Goal: Task Accomplishment & Management: Manage account settings

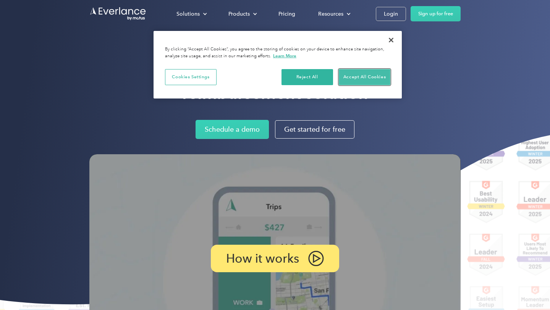
click at [357, 79] on button "Accept All Cookies" at bounding box center [365, 77] width 52 height 16
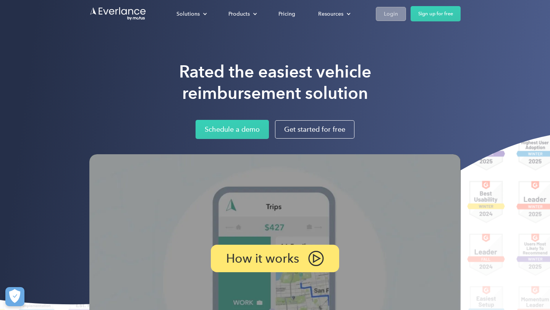
click at [396, 17] on div "Login" at bounding box center [391, 14] width 14 height 10
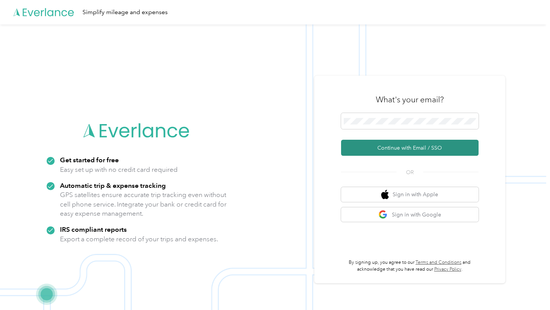
click at [397, 150] on button "Continue with Email / SSO" at bounding box center [410, 148] width 138 height 16
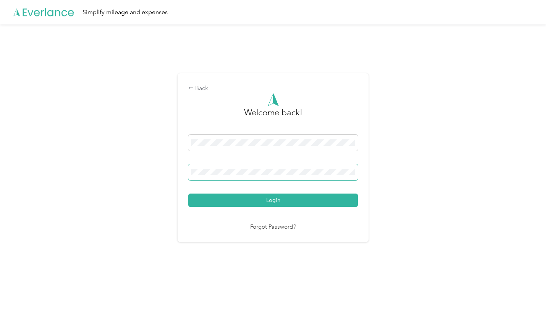
click at [233, 167] on span at bounding box center [273, 172] width 170 height 16
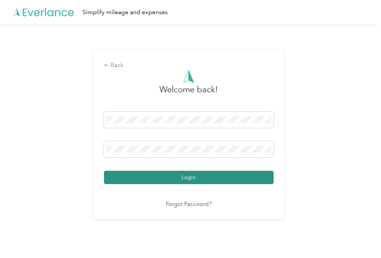
click at [148, 175] on button "Login" at bounding box center [189, 176] width 170 height 13
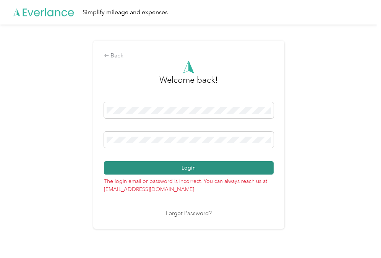
click at [164, 170] on button "Login" at bounding box center [189, 167] width 170 height 13
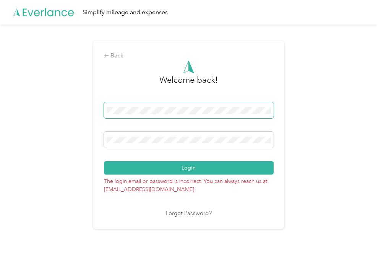
click at [153, 106] on span at bounding box center [189, 110] width 170 height 16
click at [63, 110] on div "Back Welcome back! Login The login email or password is incorrect. You can alwa…" at bounding box center [188, 137] width 377 height 227
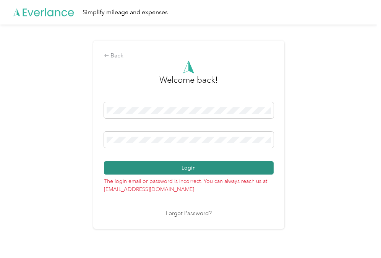
click at [182, 167] on button "Login" at bounding box center [189, 167] width 170 height 13
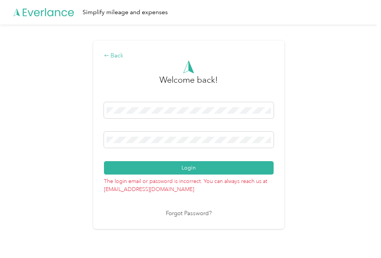
click at [117, 57] on div "Back" at bounding box center [189, 55] width 170 height 9
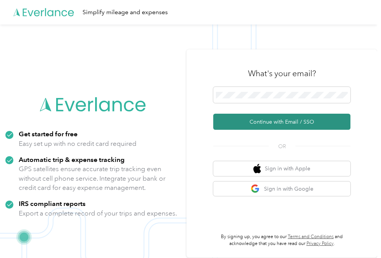
click at [287, 123] on button "Continue with Email / SSO" at bounding box center [281, 122] width 137 height 16
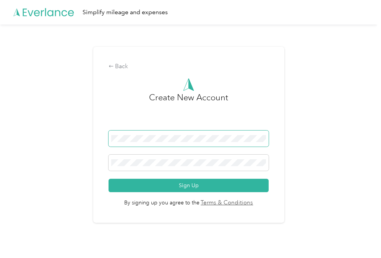
click at [57, 139] on div "Back Create New Account Sign Up By signing up you agree to the Terms & Conditio…" at bounding box center [188, 137] width 377 height 227
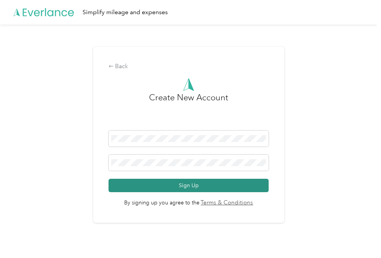
click at [171, 189] on button "Sign Up" at bounding box center [189, 184] width 160 height 13
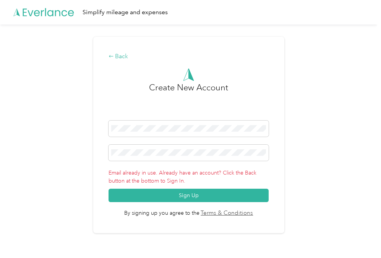
click at [122, 60] on div "Back" at bounding box center [189, 56] width 160 height 9
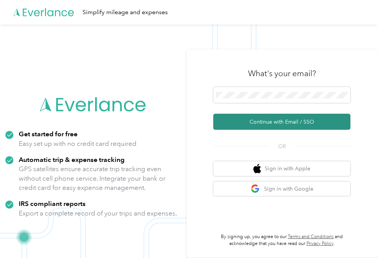
click at [283, 118] on button "Continue with Email / SSO" at bounding box center [281, 122] width 137 height 16
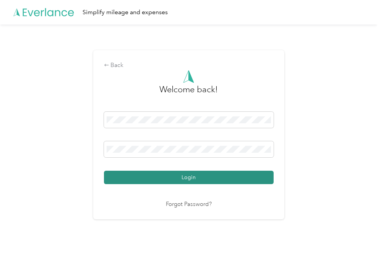
click at [196, 179] on button "Login" at bounding box center [189, 176] width 170 height 13
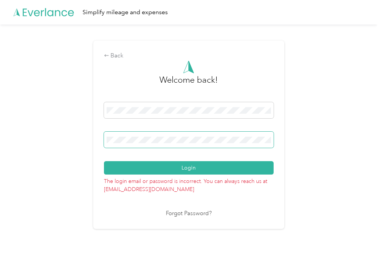
click at [162, 144] on span at bounding box center [189, 139] width 170 height 16
click at [93, 138] on div "Back Welcome back! Login The login email or password is incorrect. You can alwa…" at bounding box center [188, 137] width 377 height 227
